Goal: Book appointment/travel/reservation

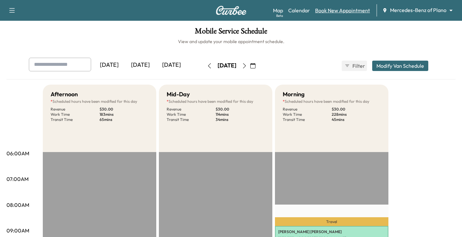
click at [338, 10] on link "Book New Appointment" at bounding box center [342, 10] width 55 height 8
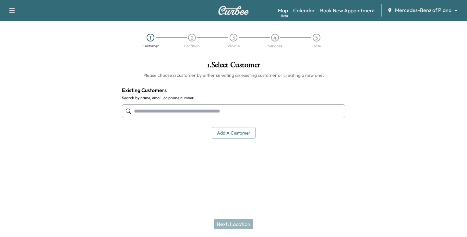
drag, startPoint x: 182, startPoint y: 109, endPoint x: 213, endPoint y: 119, distance: 33.3
click at [182, 109] on input "text" at bounding box center [233, 111] width 223 height 14
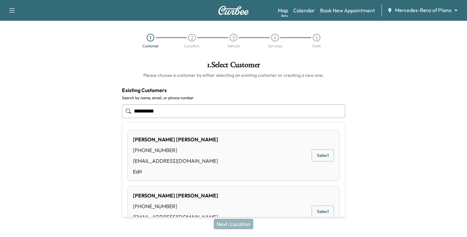
click at [321, 157] on button "Select" at bounding box center [323, 156] width 22 height 12
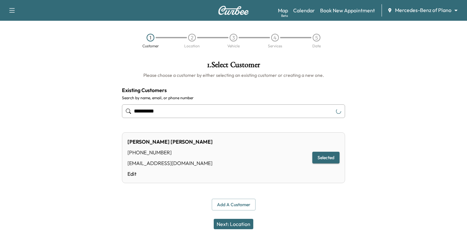
type input "**********"
click at [239, 224] on button "Next: Location" at bounding box center [234, 224] width 40 height 10
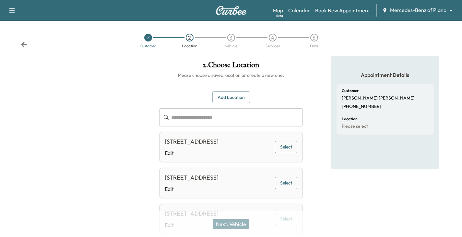
click at [280, 152] on button "Select" at bounding box center [286, 147] width 22 height 12
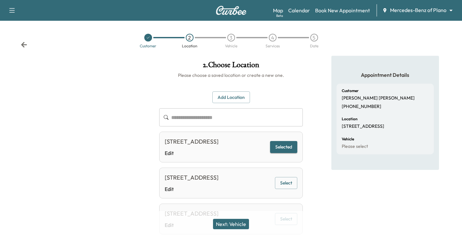
click at [237, 223] on button "Next: Vehicle" at bounding box center [231, 224] width 36 height 10
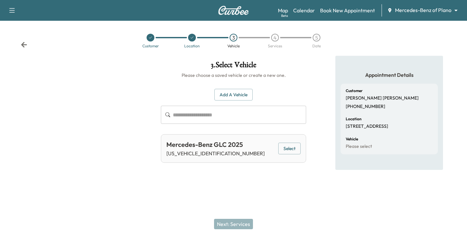
drag, startPoint x: 24, startPoint y: 44, endPoint x: 32, endPoint y: 45, distance: 8.2
click at [23, 44] on icon at bounding box center [24, 45] width 6 height 6
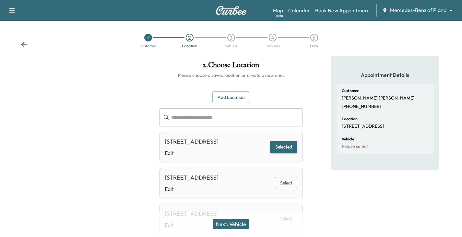
click at [24, 46] on icon at bounding box center [24, 45] width 6 height 6
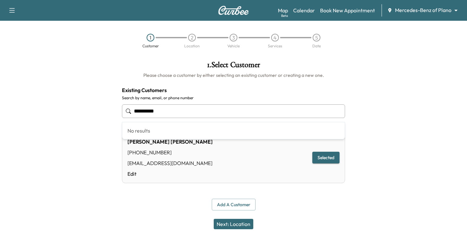
drag, startPoint x: 172, startPoint y: 105, endPoint x: 49, endPoint y: 121, distance: 123.9
click at [45, 114] on div "**********" at bounding box center [233, 136] width 467 height 160
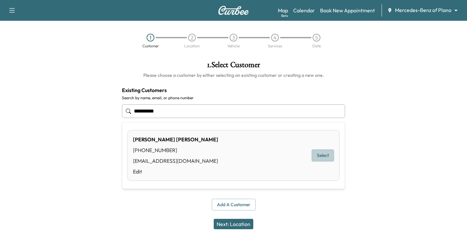
click at [321, 157] on button "Select" at bounding box center [323, 156] width 22 height 12
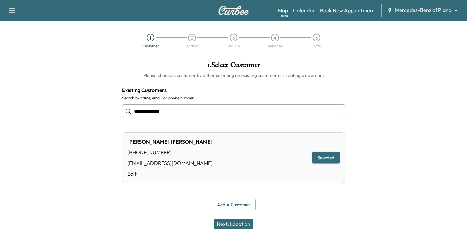
type input "**********"
click at [227, 223] on button "Next: Location" at bounding box center [234, 224] width 40 height 10
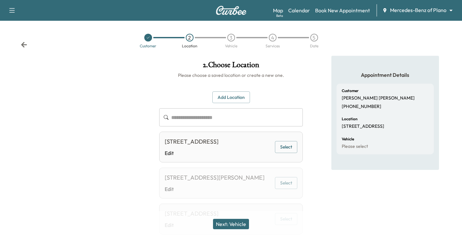
click at [23, 44] on icon at bounding box center [24, 45] width 6 height 6
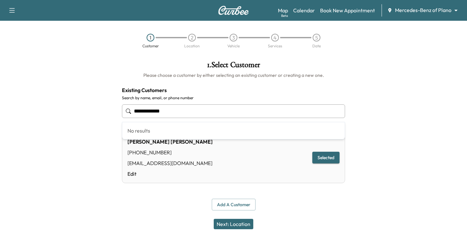
drag, startPoint x: 181, startPoint y: 113, endPoint x: -9, endPoint y: 107, distance: 190.5
click at [0, 107] on html "**********" at bounding box center [233, 118] width 467 height 237
type input "**********"
click at [430, 104] on div at bounding box center [408, 136] width 117 height 160
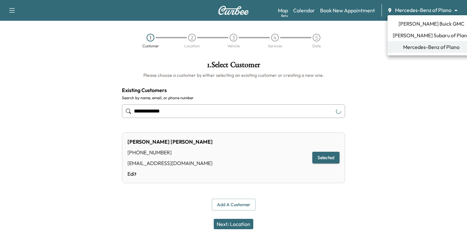
click at [456, 9] on body "**********" at bounding box center [233, 118] width 467 height 237
click at [432, 26] on span "[PERSON_NAME] Buick GMC" at bounding box center [432, 24] width 66 height 8
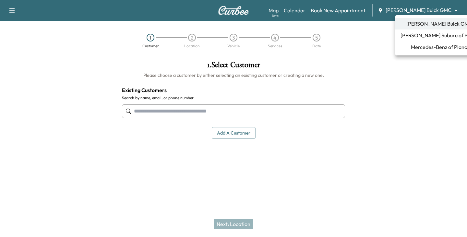
click at [453, 10] on body "Support Log Out Map Beta Calendar Book New Appointment [PERSON_NAME] Buick GMC …" at bounding box center [233, 118] width 467 height 237
click at [420, 49] on span "Mercedes-Benz of Plano" at bounding box center [439, 47] width 56 height 8
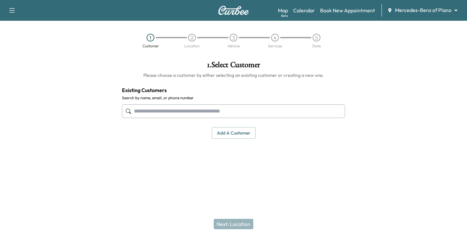
click at [201, 110] on input "text" at bounding box center [233, 111] width 223 height 14
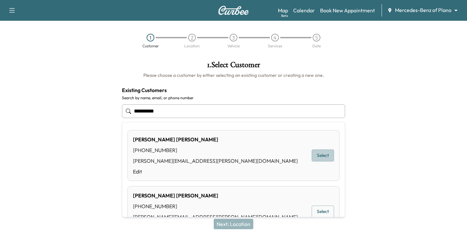
click at [318, 153] on button "Select" at bounding box center [323, 156] width 22 height 12
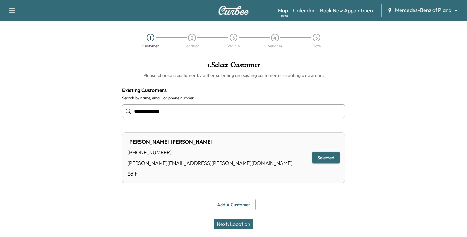
type input "**********"
click at [239, 223] on button "Next: Location" at bounding box center [234, 224] width 40 height 10
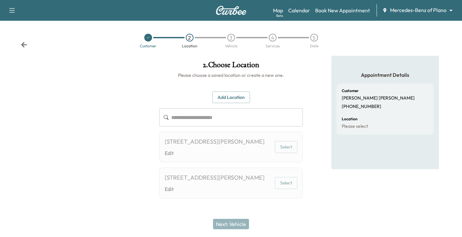
click at [23, 45] on icon at bounding box center [24, 45] width 6 height 6
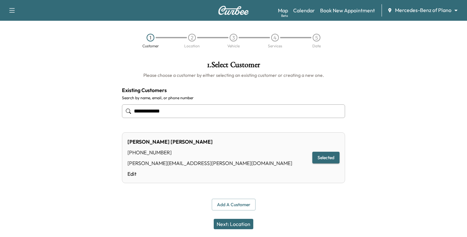
click at [23, 45] on div "1 Customer 2 Location 3 Vehicle 4 Services 5 Date" at bounding box center [233, 41] width 467 height 30
drag, startPoint x: 181, startPoint y: 115, endPoint x: -11, endPoint y: 125, distance: 192.3
click at [0, 125] on html "**********" at bounding box center [233, 118] width 467 height 237
type input "**********"
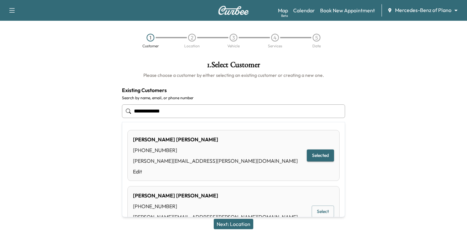
drag, startPoint x: 189, startPoint y: 109, endPoint x: 28, endPoint y: 122, distance: 161.4
click at [35, 114] on div "**********" at bounding box center [233, 136] width 467 height 160
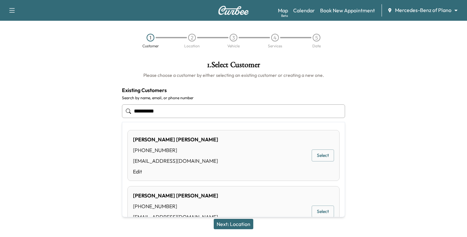
click at [313, 153] on button "Select" at bounding box center [323, 156] width 22 height 12
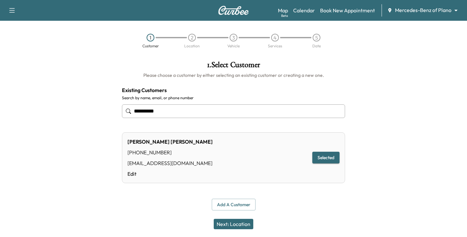
type input "**********"
click at [237, 222] on button "Next: Location" at bounding box center [234, 224] width 40 height 10
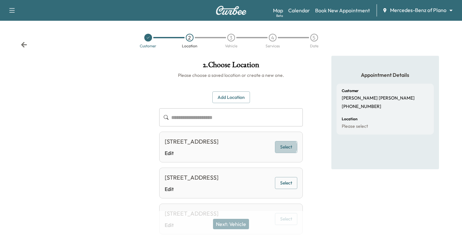
click at [287, 151] on button "Select" at bounding box center [286, 147] width 22 height 12
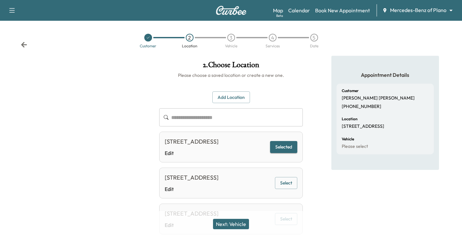
click at [241, 224] on button "Next: Vehicle" at bounding box center [231, 224] width 36 height 10
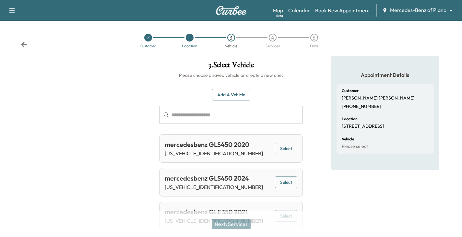
scroll to position [19, 0]
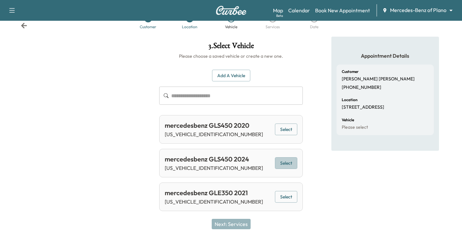
click at [290, 163] on button "Select" at bounding box center [286, 163] width 22 height 12
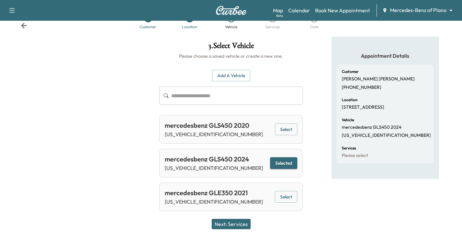
click at [229, 222] on button "Next: Services" at bounding box center [231, 224] width 39 height 10
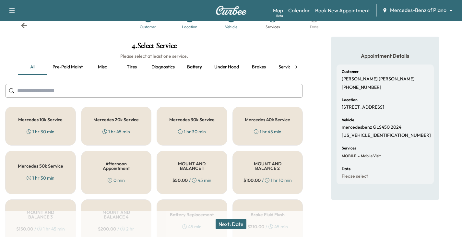
click at [54, 125] on div "Mercedes 10k Service 1 hr 30 min" at bounding box center [40, 126] width 71 height 39
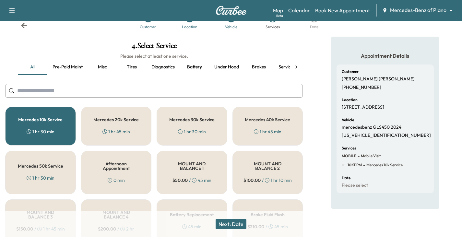
scroll to position [0, 0]
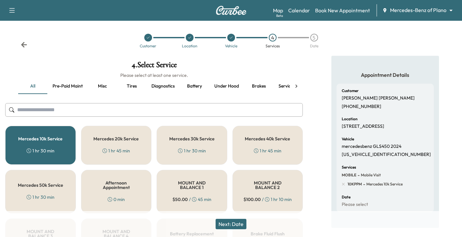
click at [23, 43] on icon at bounding box center [24, 45] width 6 height 6
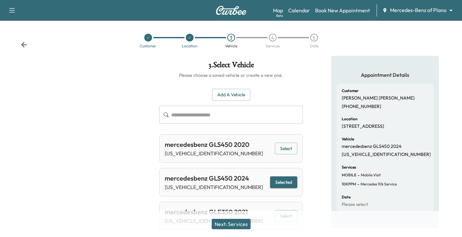
click at [23, 43] on icon at bounding box center [24, 45] width 6 height 6
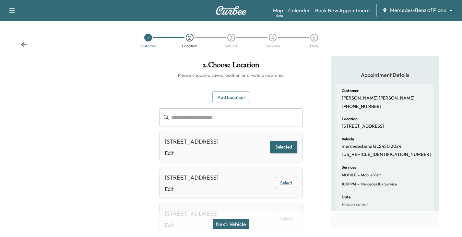
click at [23, 43] on icon at bounding box center [24, 45] width 6 height 6
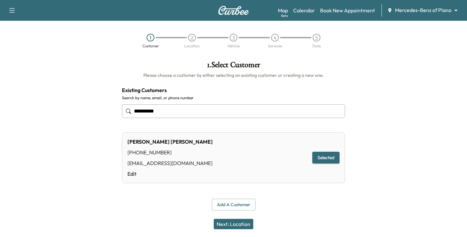
click at [23, 43] on div "1 Customer 2 Location 3 Vehicle 4 Services 5 Date" at bounding box center [233, 41] width 467 height 30
click at [306, 12] on link "Calendar" at bounding box center [304, 10] width 22 height 8
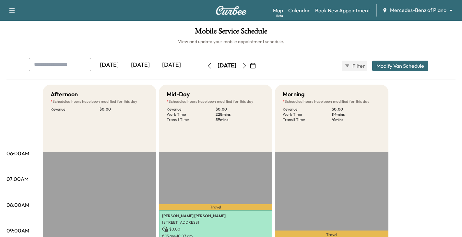
click at [247, 64] on icon "button" at bounding box center [244, 65] width 5 height 5
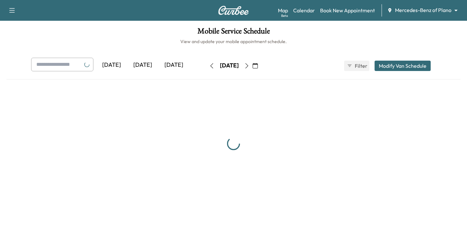
click at [252, 64] on button "button" at bounding box center [246, 66] width 11 height 10
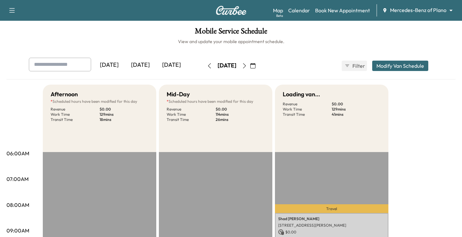
click at [246, 64] on icon "button" at bounding box center [244, 65] width 3 height 5
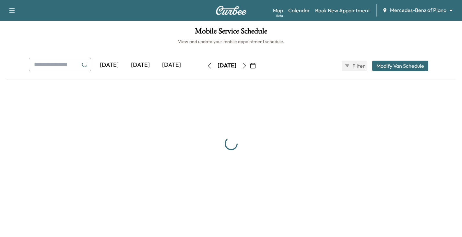
click at [247, 65] on icon "button" at bounding box center [244, 65] width 5 height 5
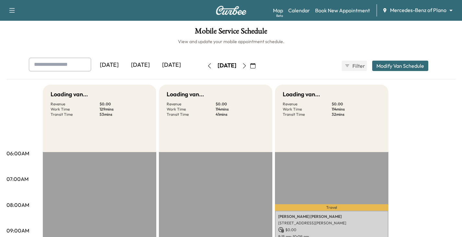
click at [258, 66] on button "button" at bounding box center [252, 66] width 11 height 10
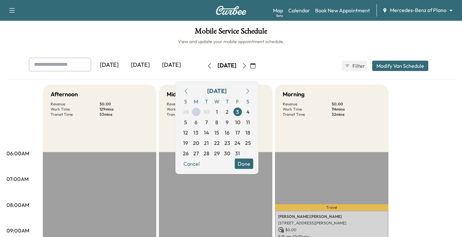
click at [247, 66] on icon "button" at bounding box center [244, 65] width 5 height 5
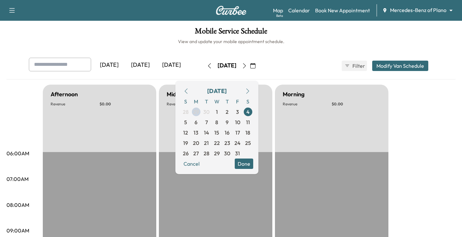
click at [250, 65] on button "button" at bounding box center [244, 66] width 11 height 10
click at [246, 64] on icon "button" at bounding box center [244, 65] width 3 height 5
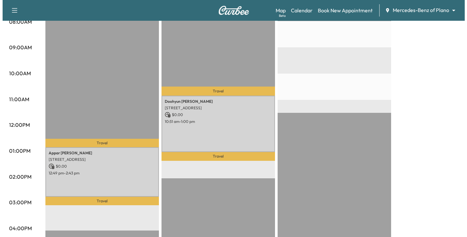
scroll to position [195, 0]
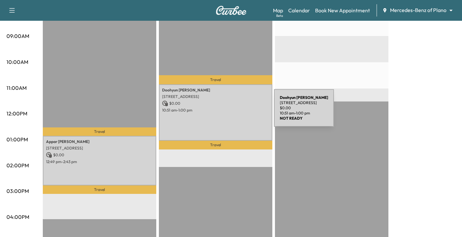
click at [225, 112] on div "[PERSON_NAME] [STREET_ADDRESS] $ 0.00 10:51 am - 1:00 pm" at bounding box center [216, 112] width 114 height 56
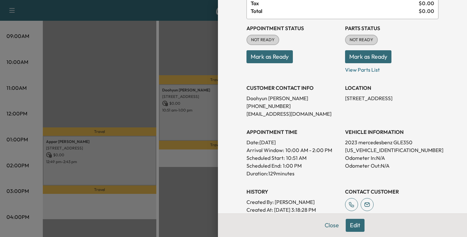
click at [347, 224] on button "Edit" at bounding box center [355, 225] width 19 height 13
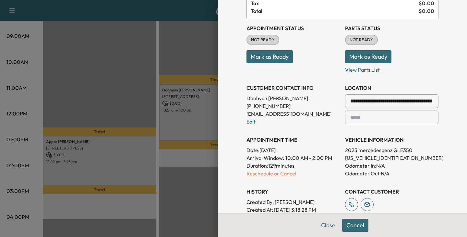
click at [262, 175] on p "Reschedule or Cancel" at bounding box center [292, 174] width 93 height 8
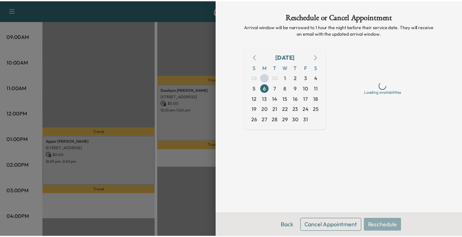
scroll to position [0, 0]
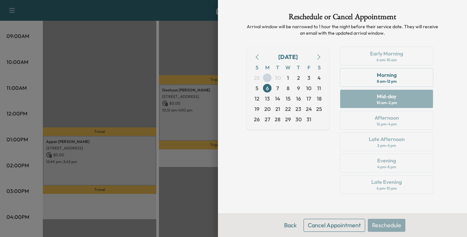
click at [338, 224] on button "Cancel Appointment" at bounding box center [335, 225] width 62 height 13
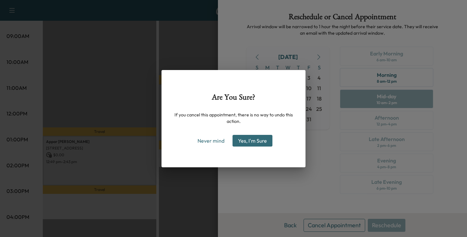
click at [254, 140] on button "Yes, I'm Sure" at bounding box center [253, 141] width 40 height 12
